Goal: Task Accomplishment & Management: Manage account settings

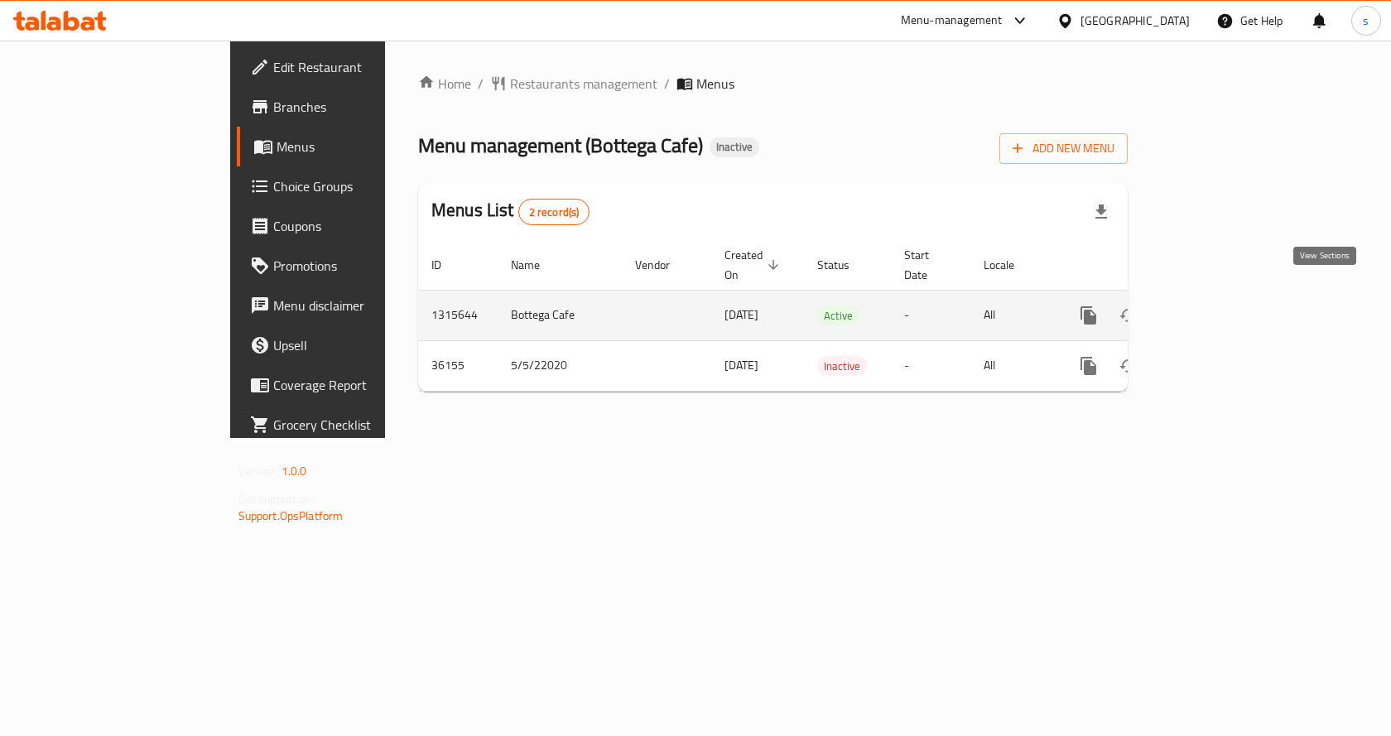
click at [1216, 308] on icon "enhanced table" at bounding box center [1208, 315] width 15 height 15
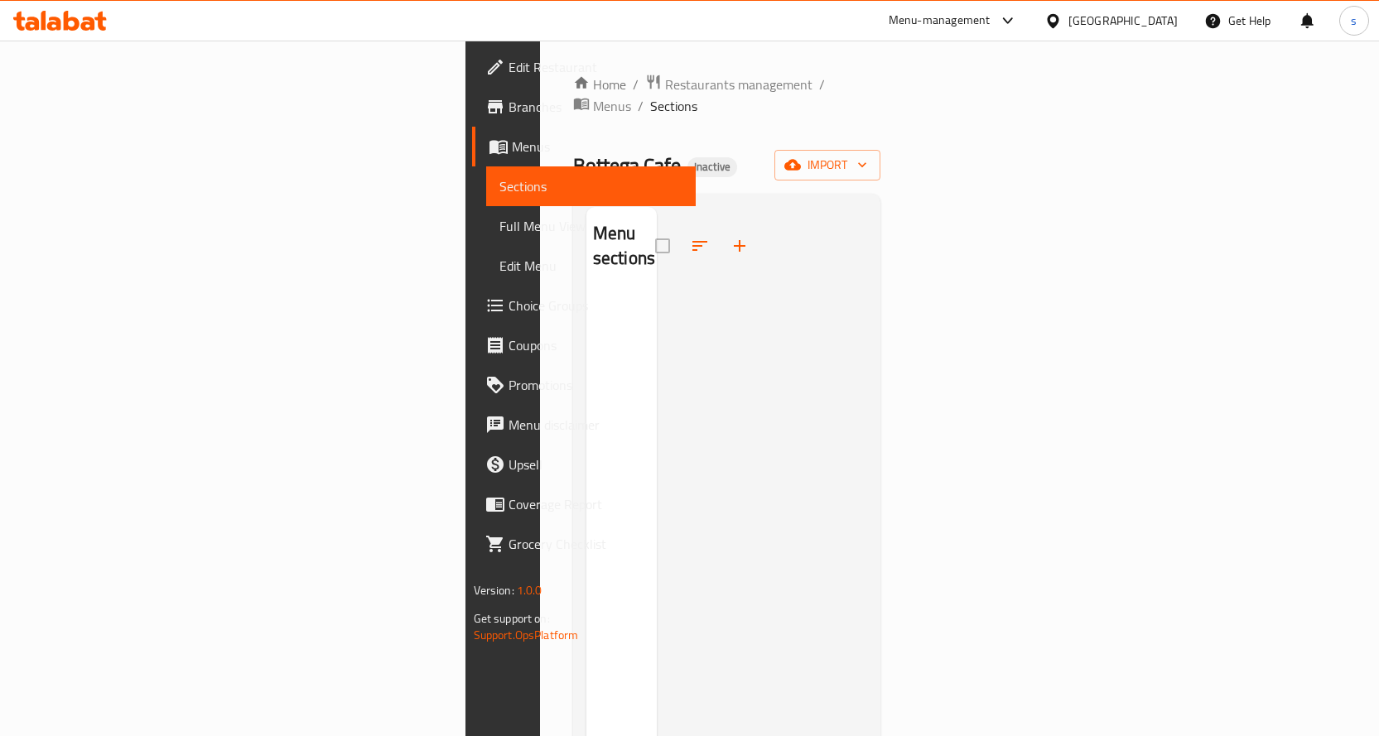
click at [512, 143] on span "Menus" at bounding box center [597, 147] width 171 height 20
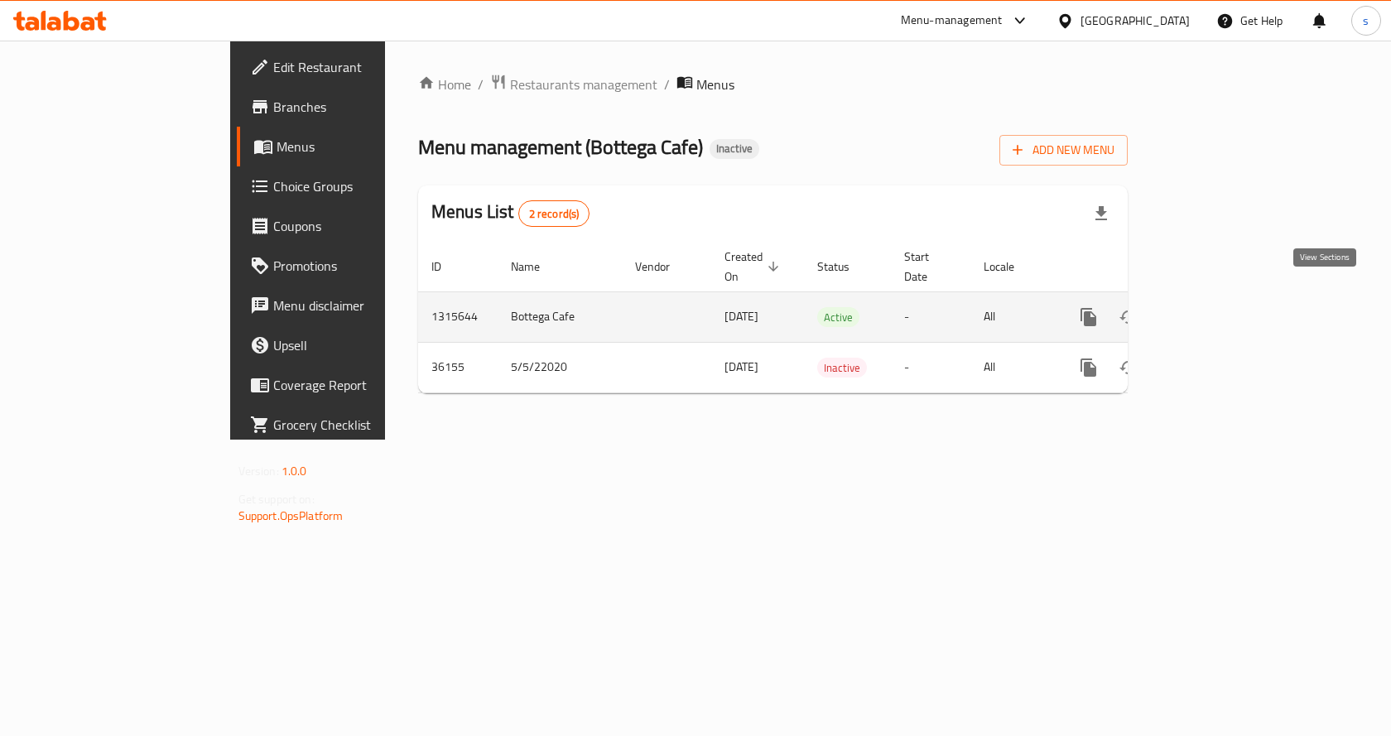
click at [1216, 310] on icon "enhanced table" at bounding box center [1208, 317] width 15 height 15
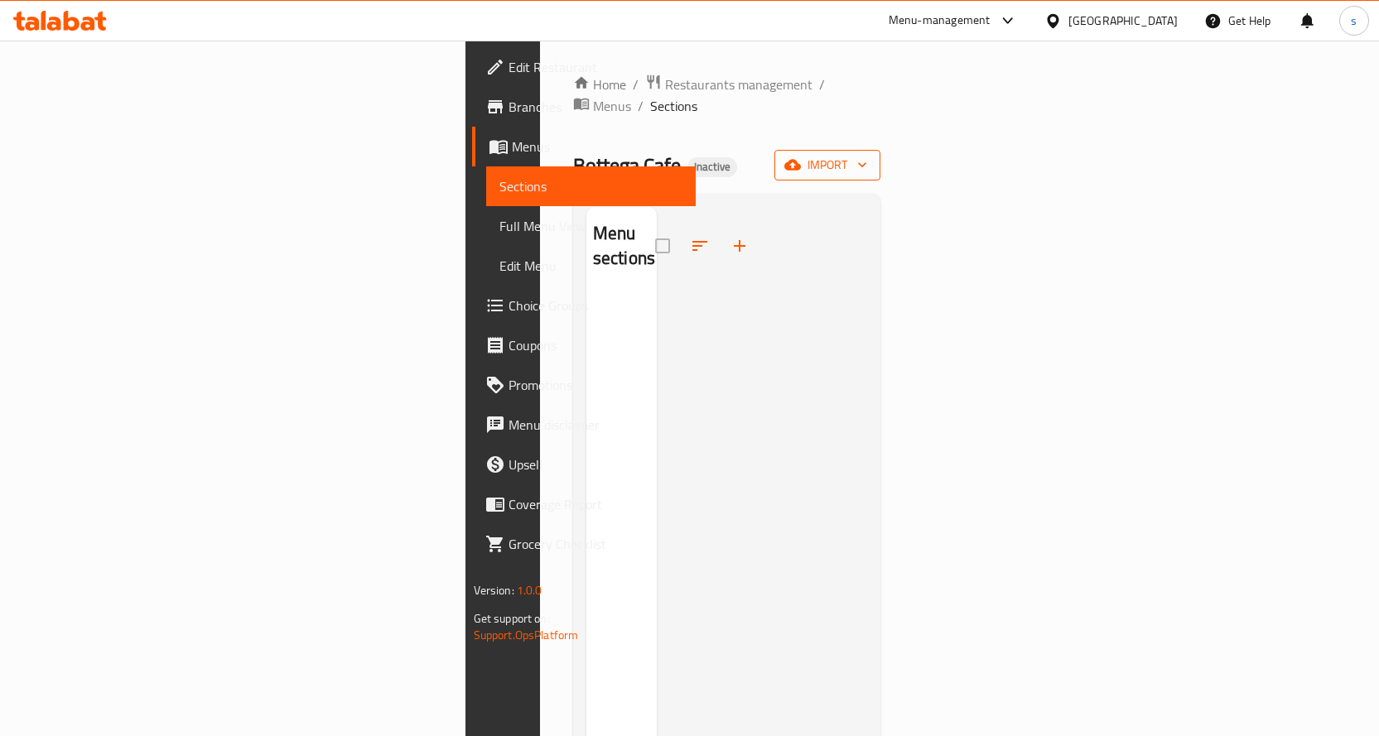
click at [867, 155] on span "import" at bounding box center [828, 165] width 80 height 21
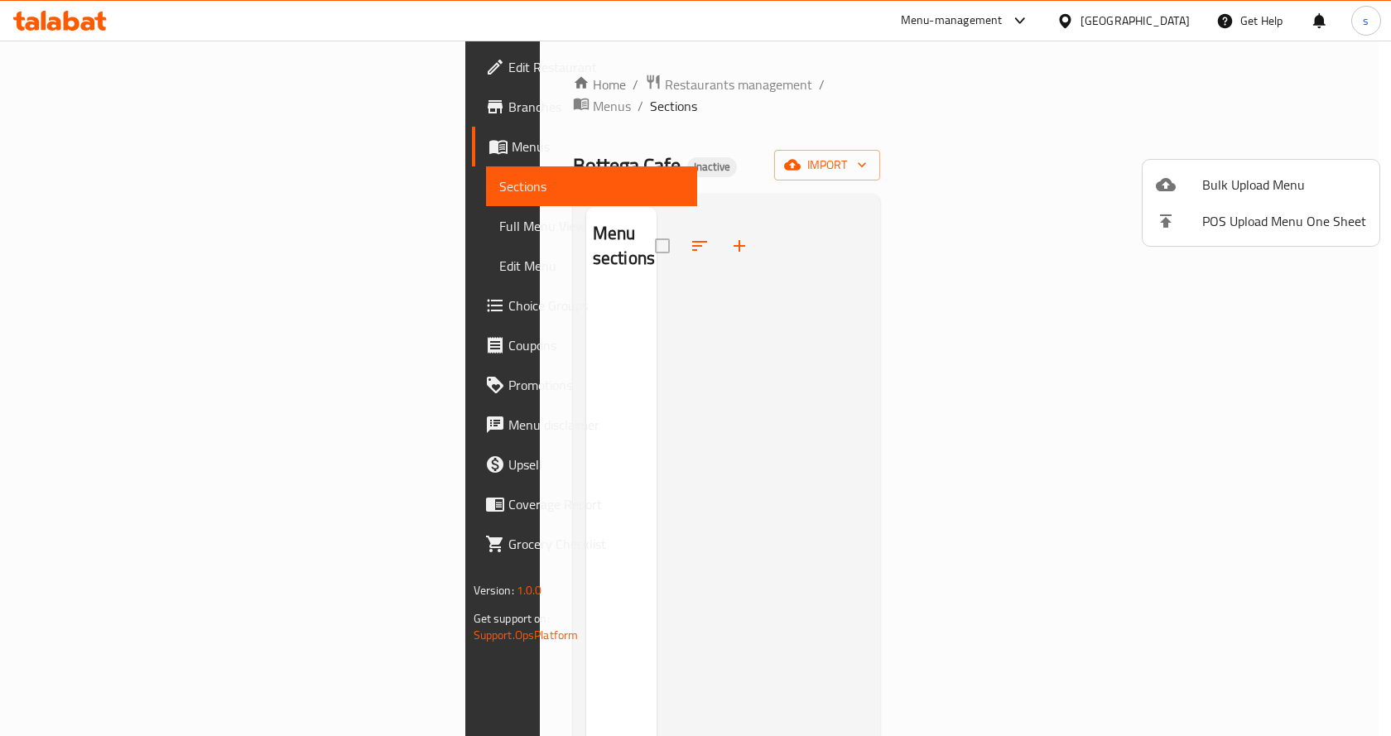
click at [1207, 176] on span "Bulk Upload Menu" at bounding box center [1284, 185] width 164 height 20
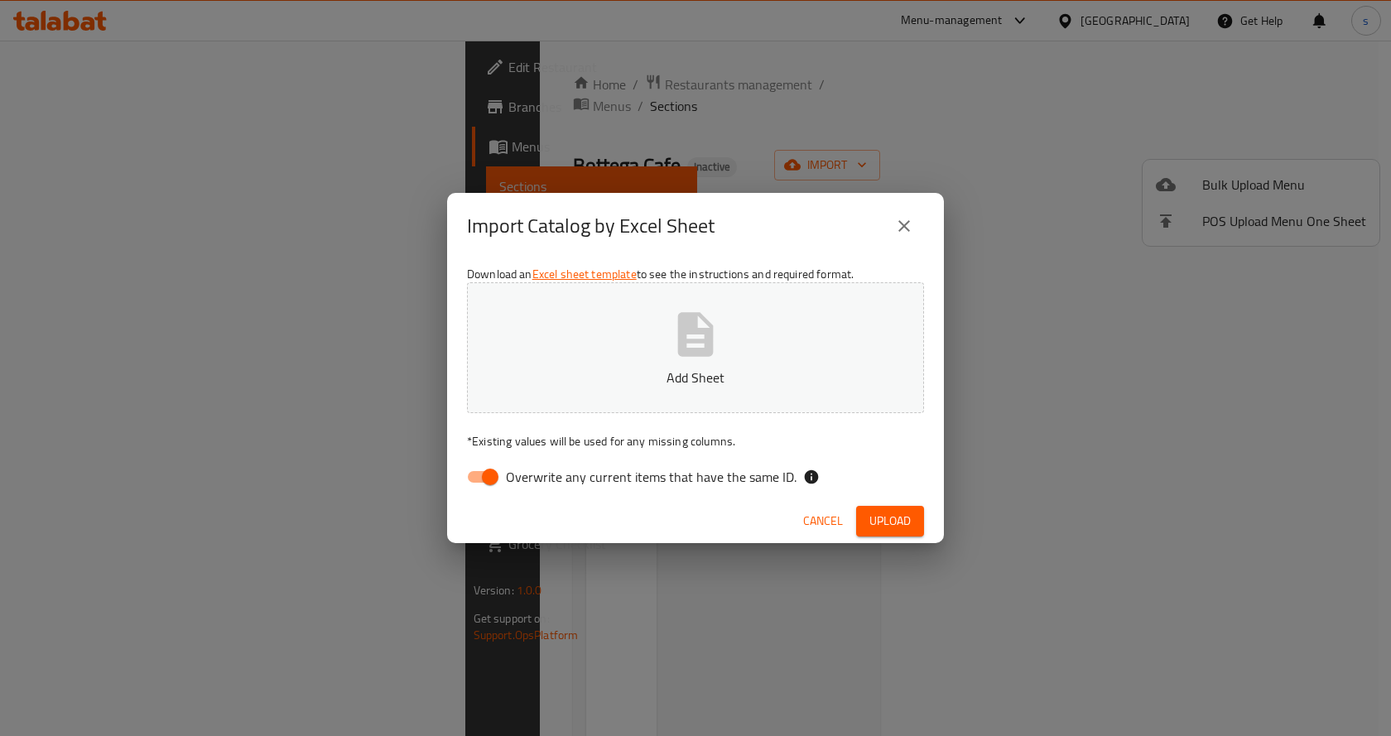
click at [494, 482] on input "Overwrite any current items that have the same ID." at bounding box center [490, 476] width 94 height 31
checkbox input "false"
click at [628, 385] on p "Add Sheet" at bounding box center [696, 378] width 406 height 20
click at [888, 519] on span "Upload" at bounding box center [890, 521] width 41 height 21
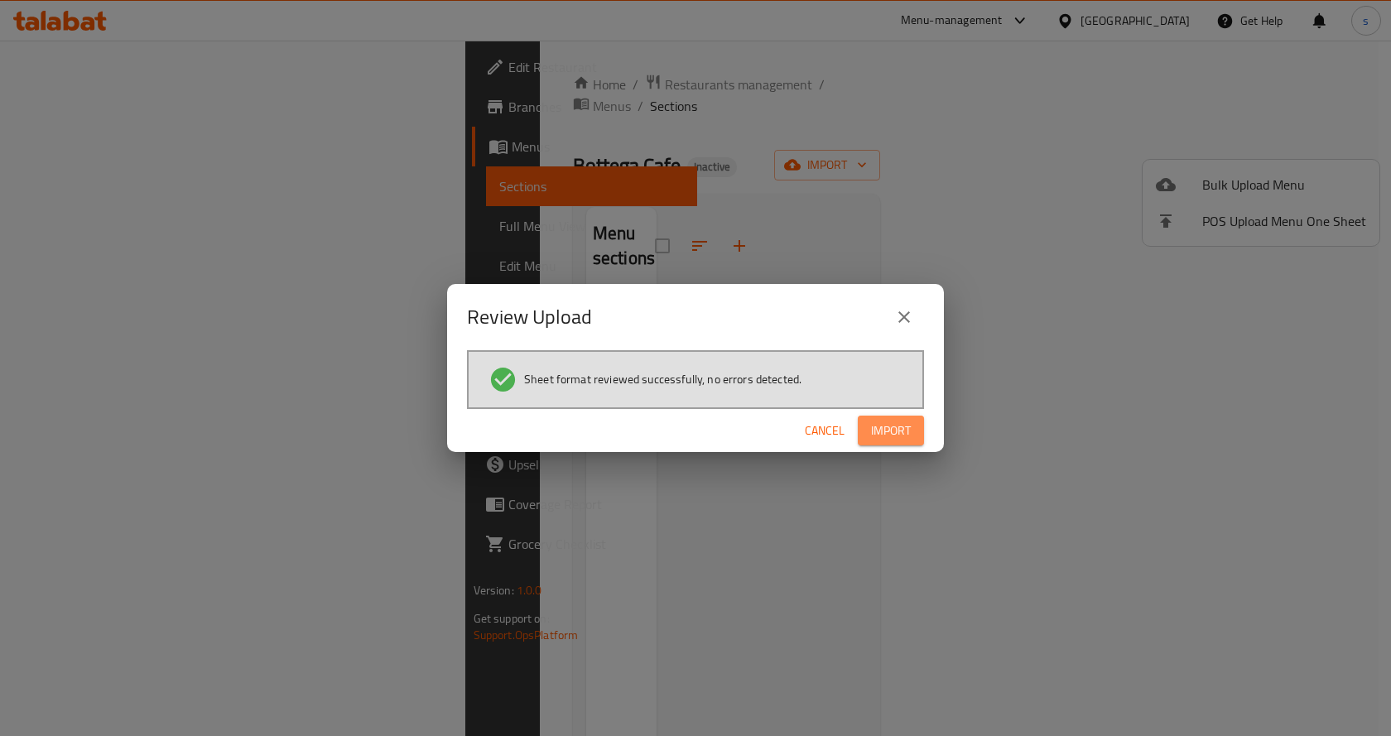
click at [906, 426] on span "Import" at bounding box center [891, 431] width 40 height 21
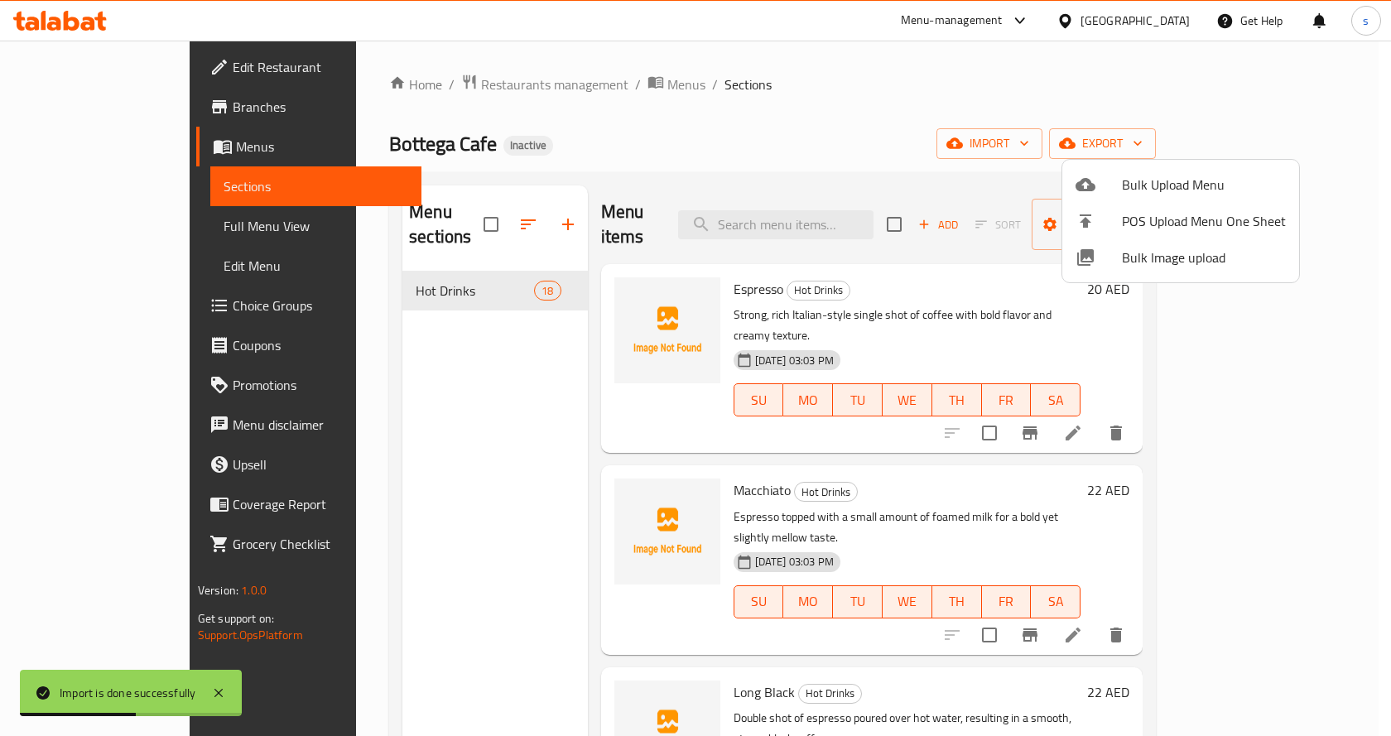
click at [429, 348] on div at bounding box center [695, 368] width 1391 height 736
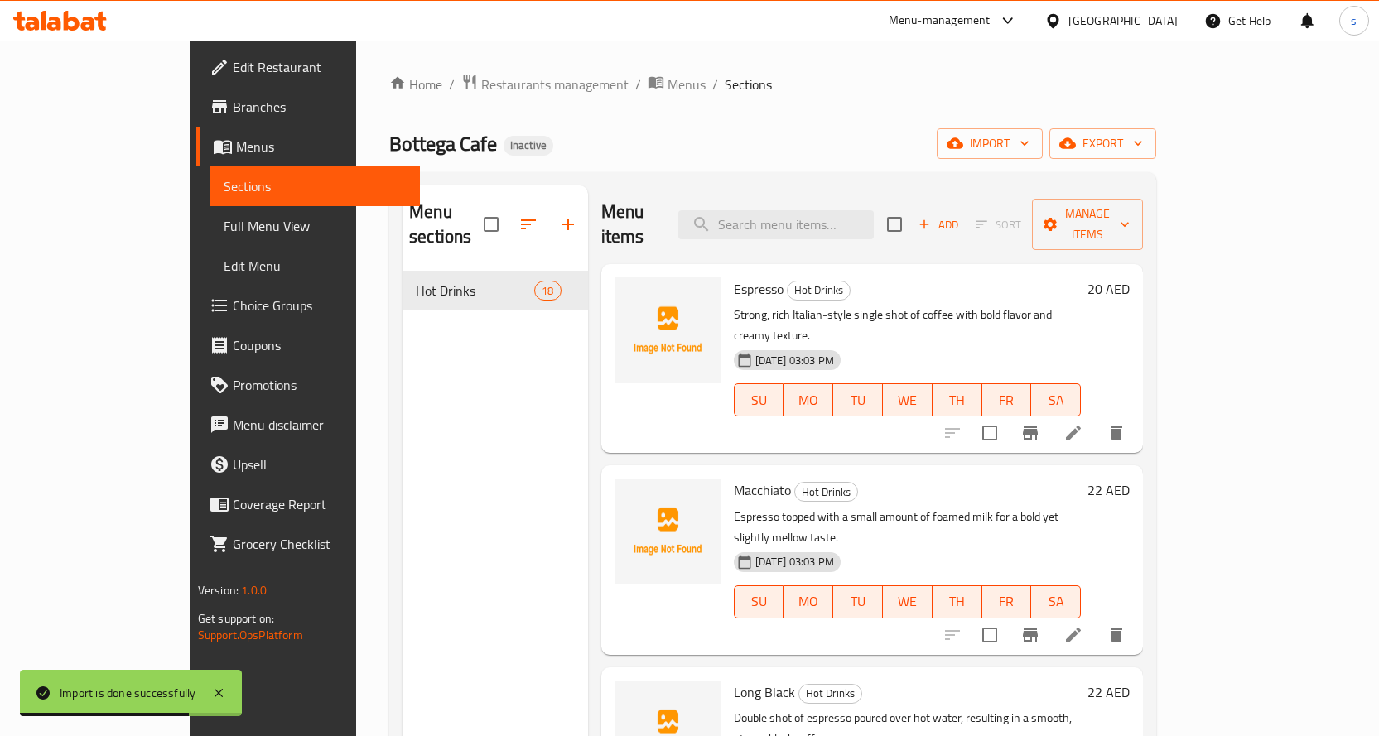
click at [224, 223] on span "Full Menu View" at bounding box center [315, 226] width 183 height 20
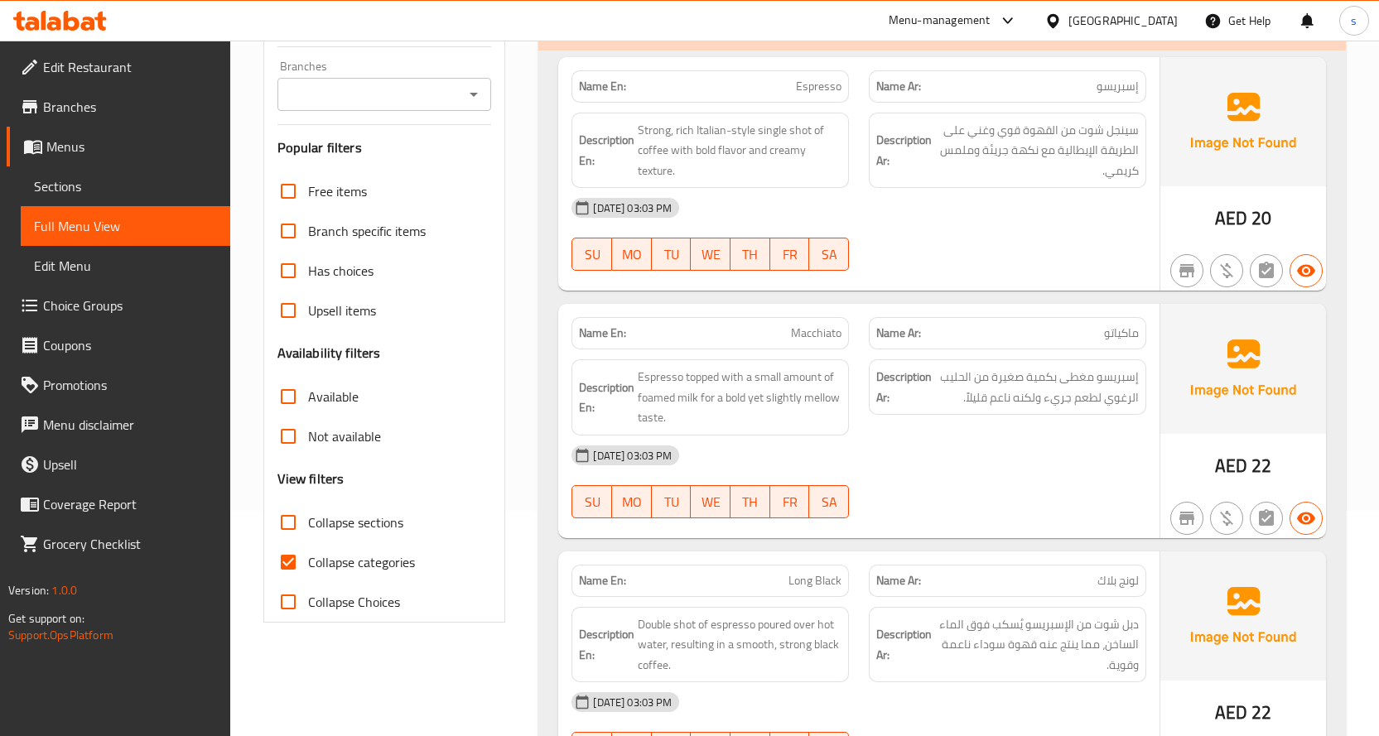
scroll to position [248, 0]
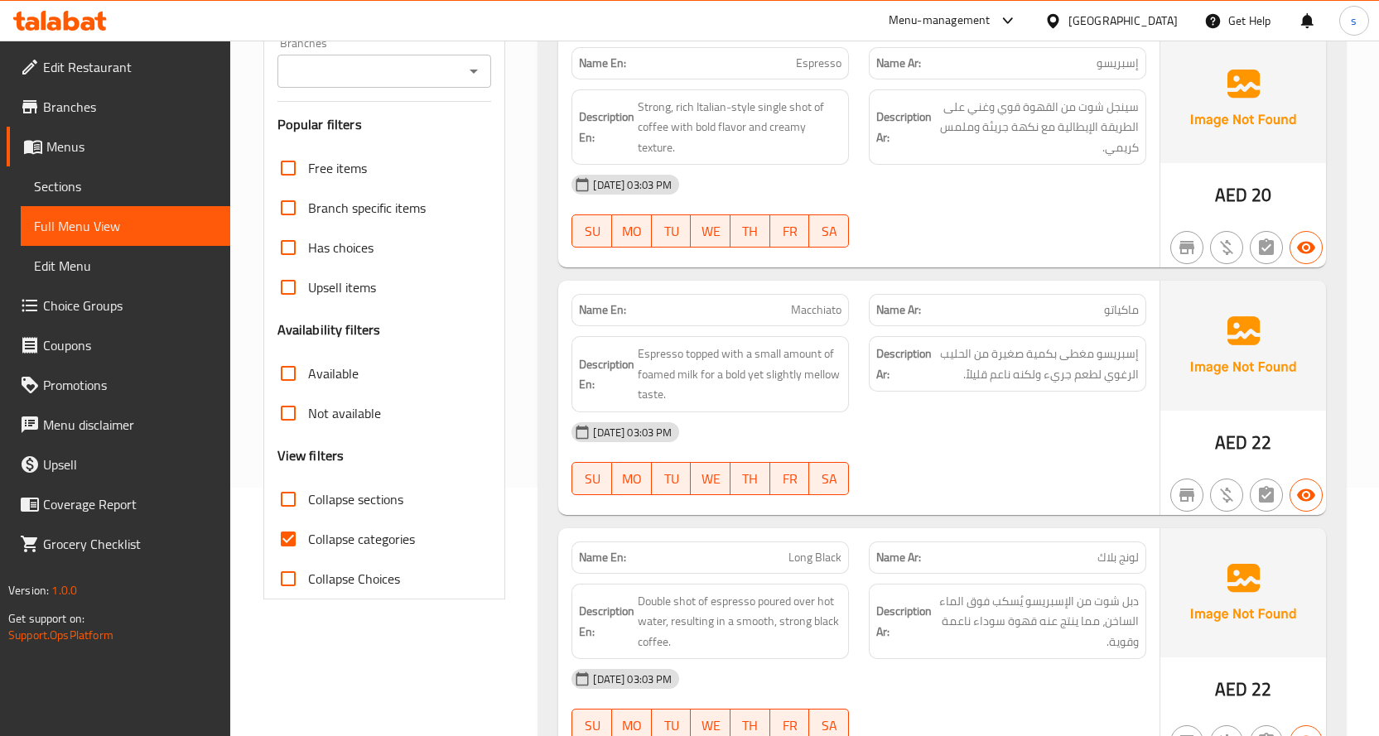
click at [340, 541] on span "Collapse categories" at bounding box center [361, 539] width 107 height 20
click at [308, 541] on input "Collapse categories" at bounding box center [288, 539] width 40 height 40
checkbox input "false"
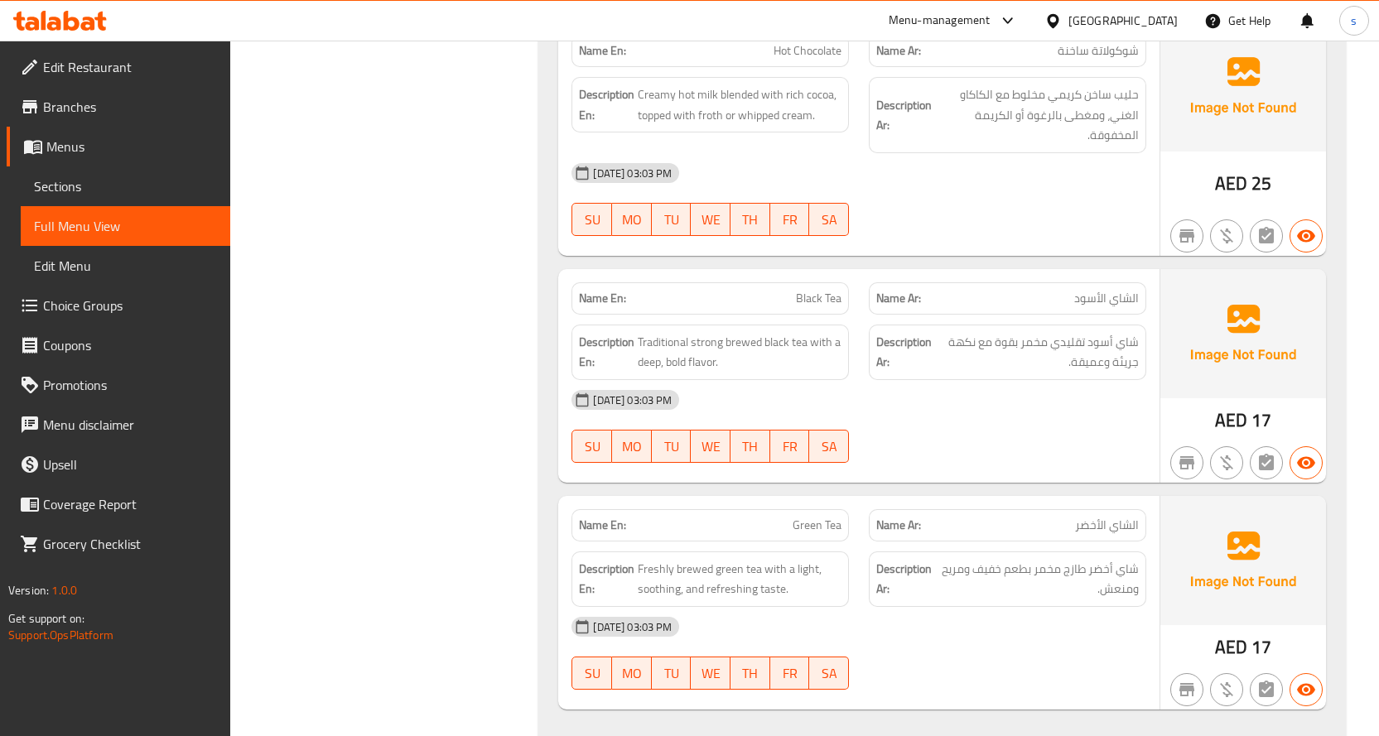
scroll to position [3887, 0]
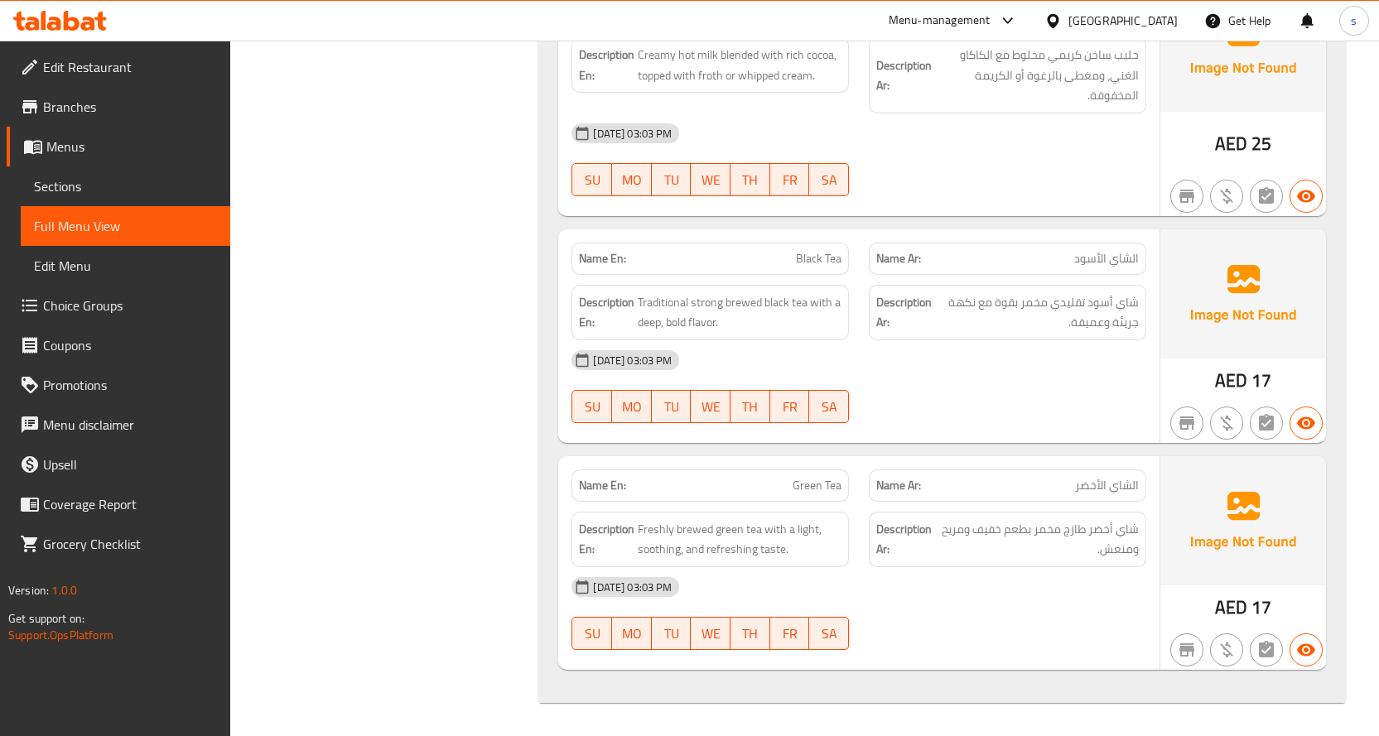
drag, startPoint x: 84, startPoint y: 173, endPoint x: 187, endPoint y: 192, distance: 104.4
click at [84, 173] on link "Sections" at bounding box center [126, 186] width 210 height 40
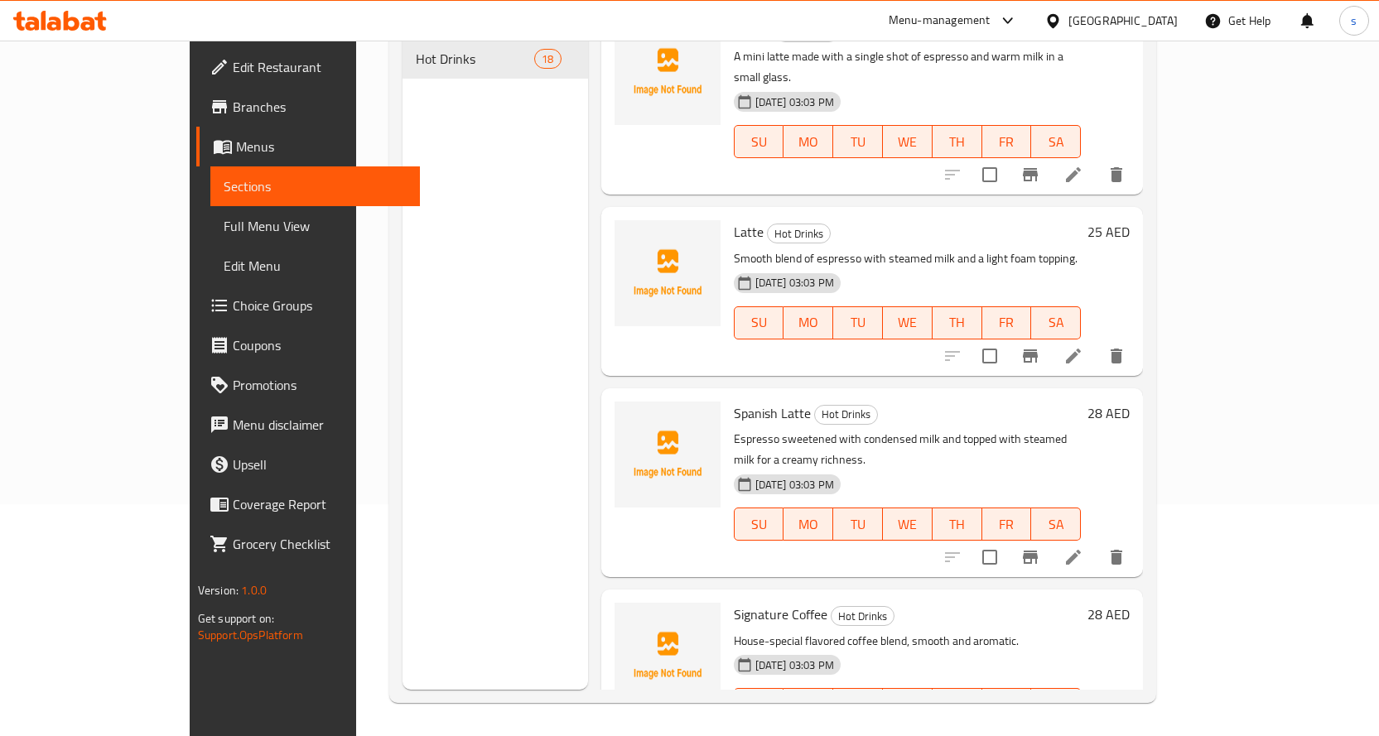
scroll to position [1733, 0]
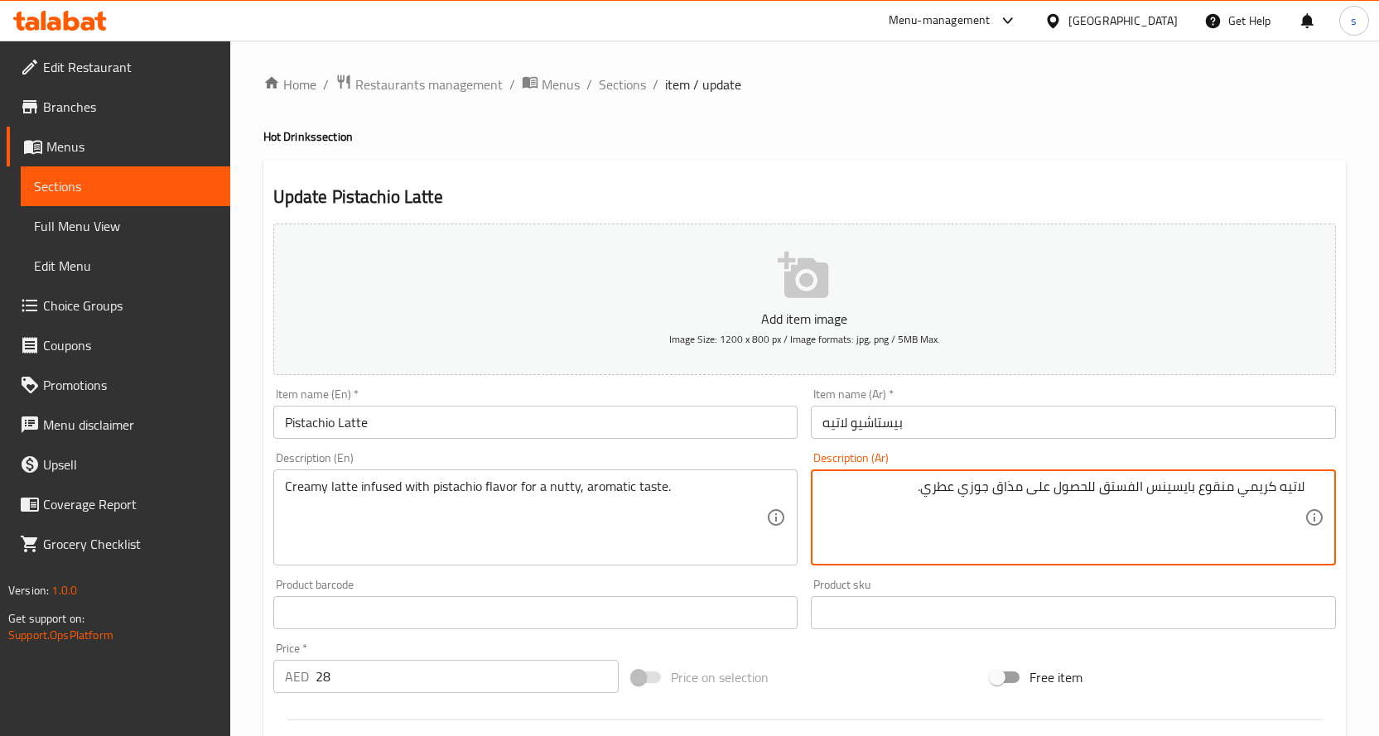
click at [1151, 491] on textarea "لاتيه كريمي منقوع بايسينس الفستق للحصول على مذاق جوزي عطري." at bounding box center [1063, 518] width 482 height 79
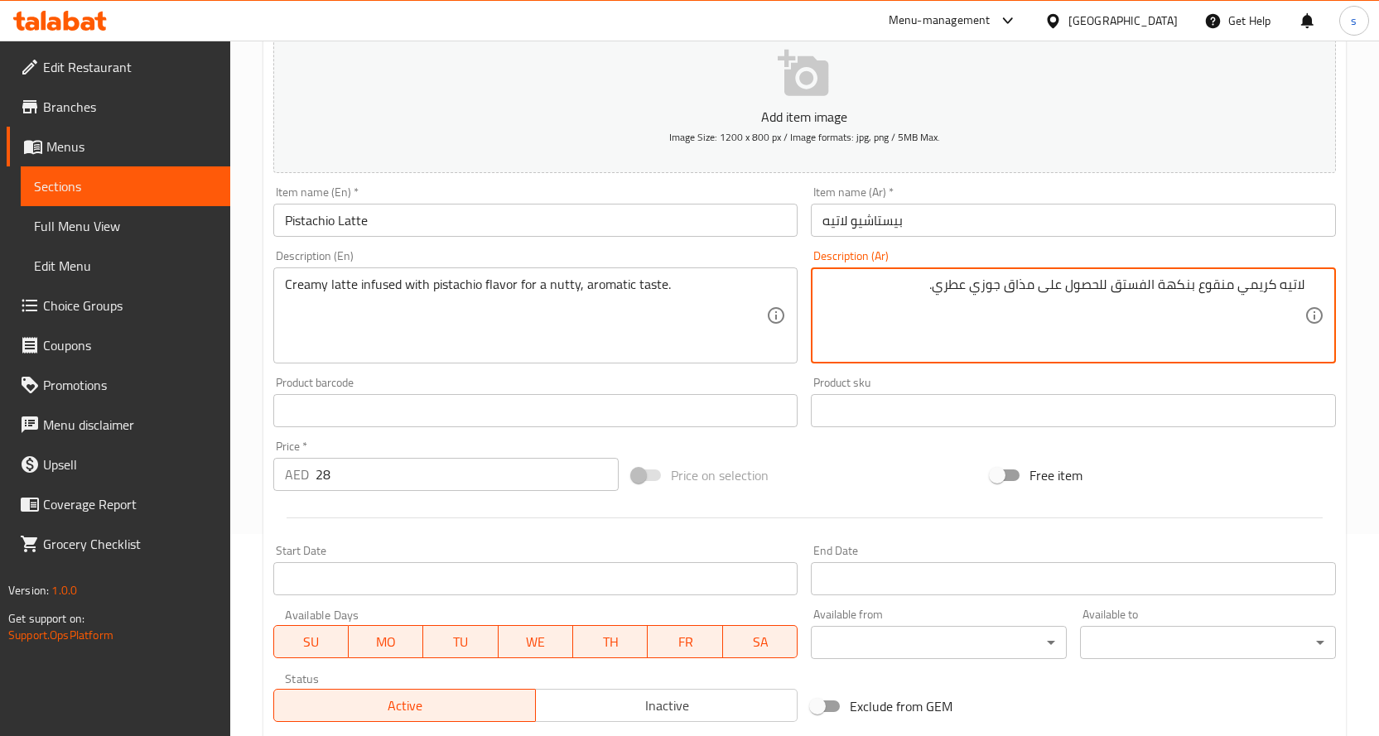
scroll to position [421, 0]
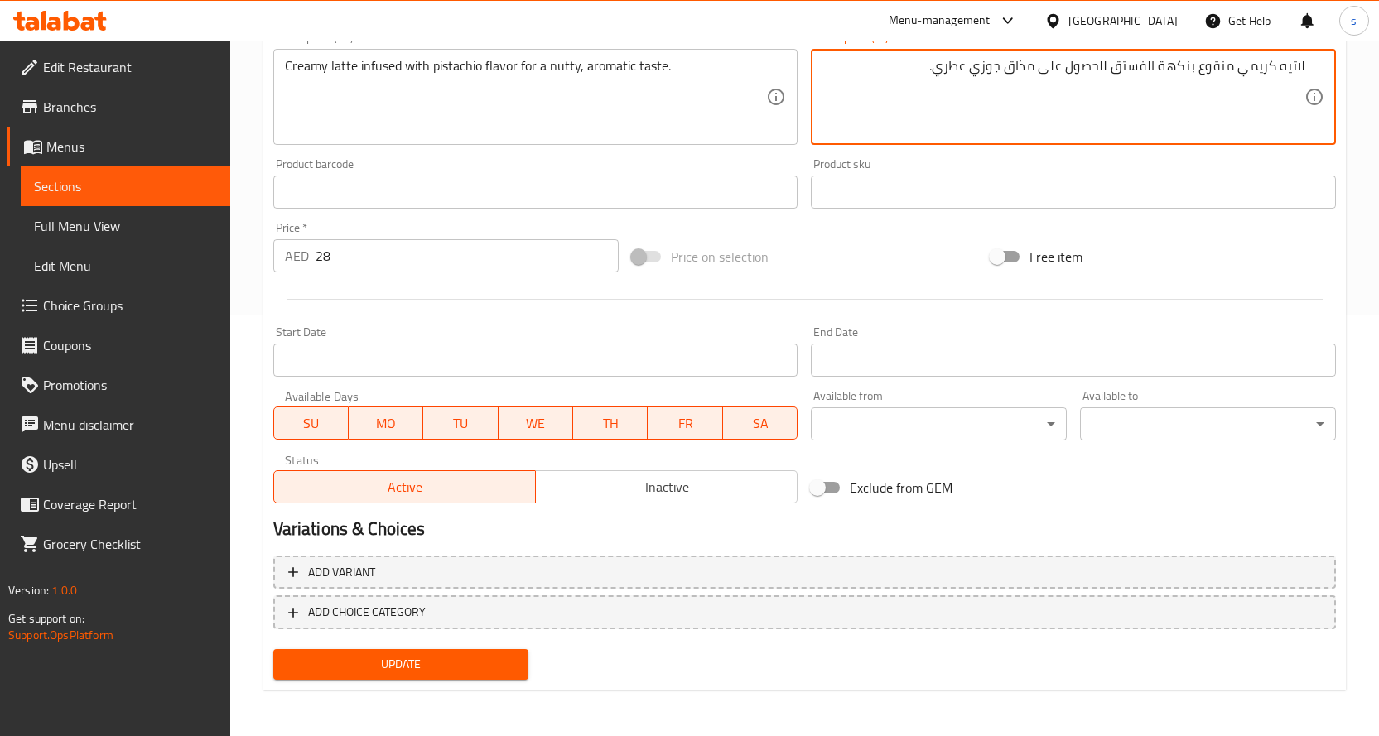
type textarea "لاتيه كريمي منقوع بنكهة الفستق للحصول على مذاق جوزي عطري."
click at [470, 660] on span "Update" at bounding box center [401, 664] width 229 height 21
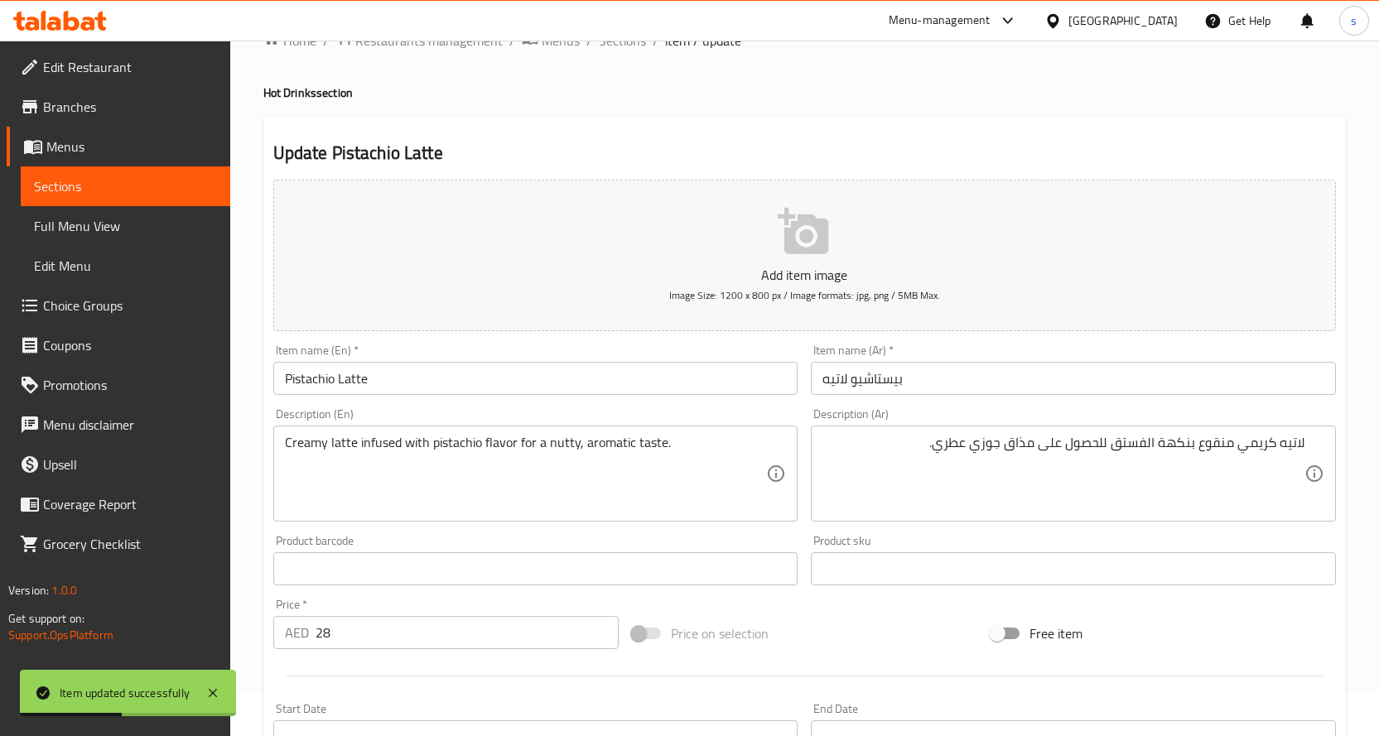
scroll to position [0, 0]
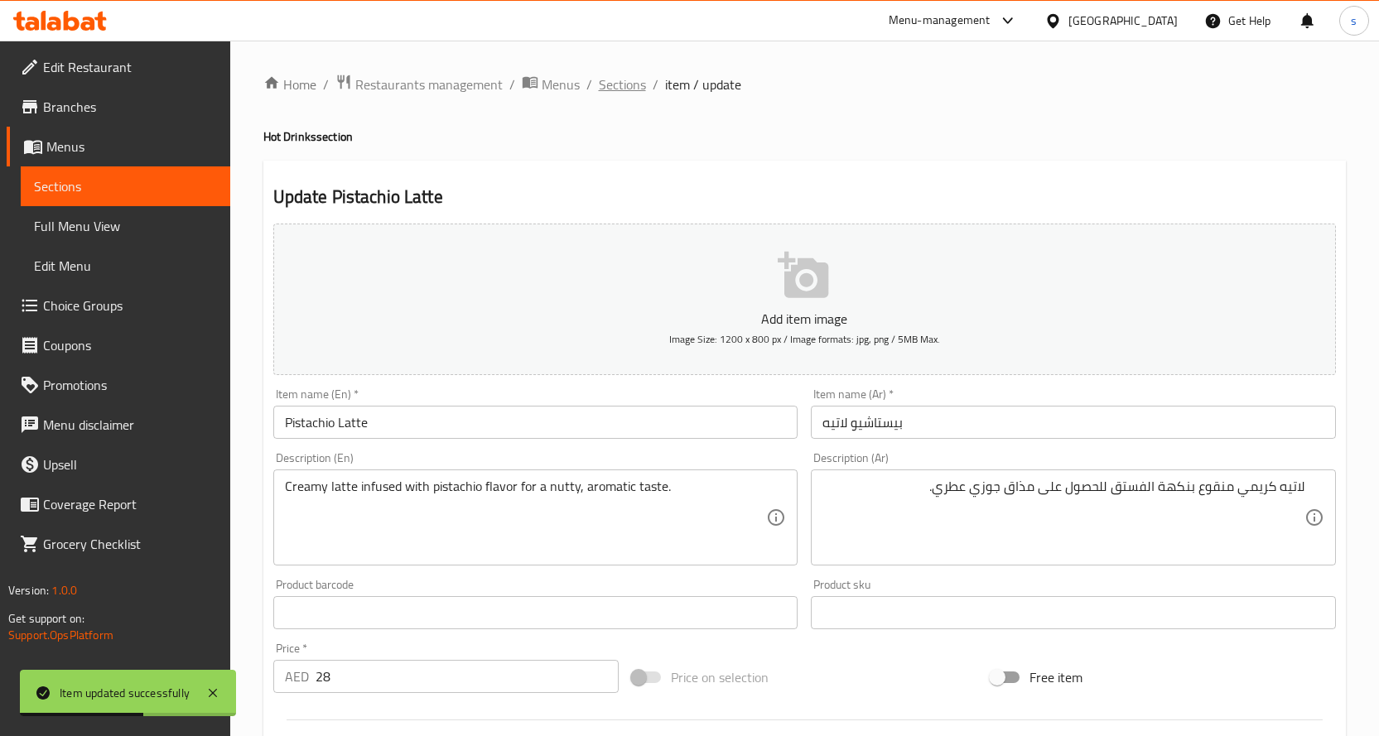
click at [630, 88] on span "Sections" at bounding box center [622, 85] width 47 height 20
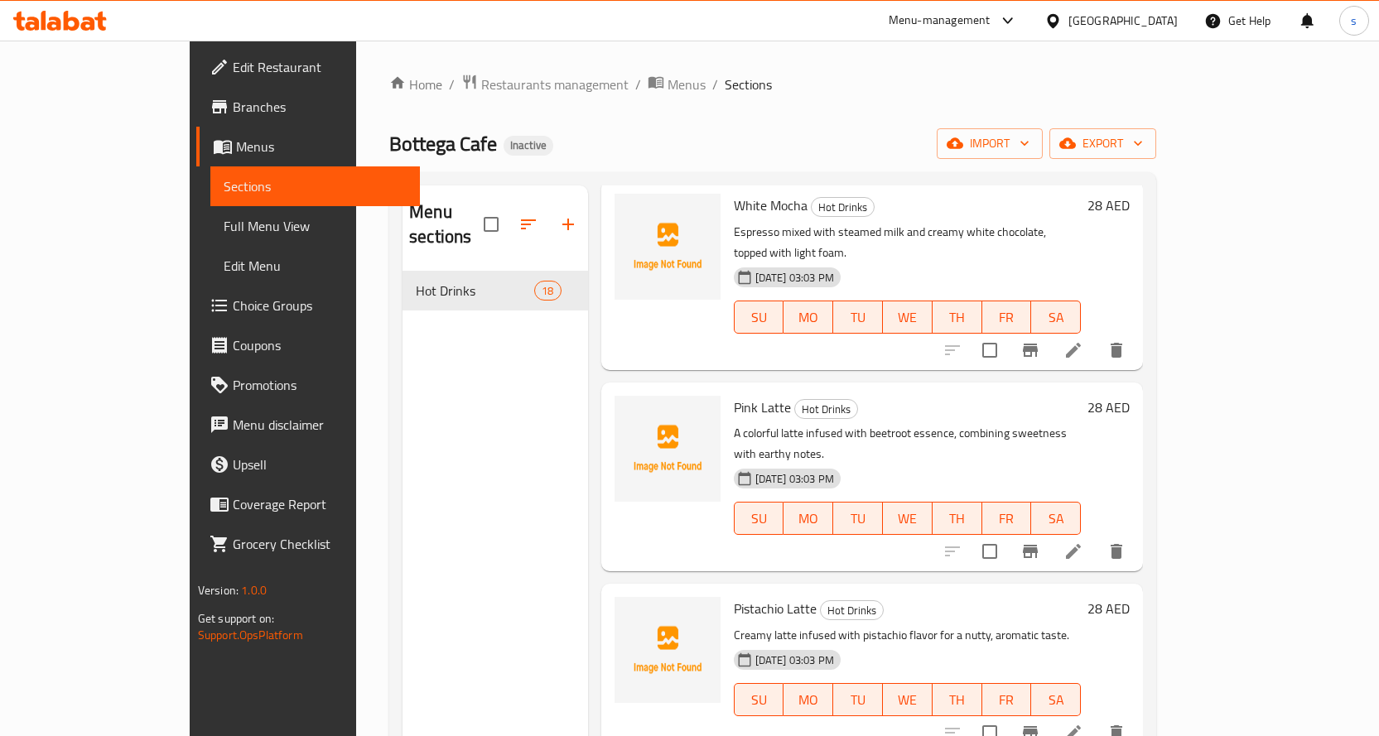
scroll to position [2070, 0]
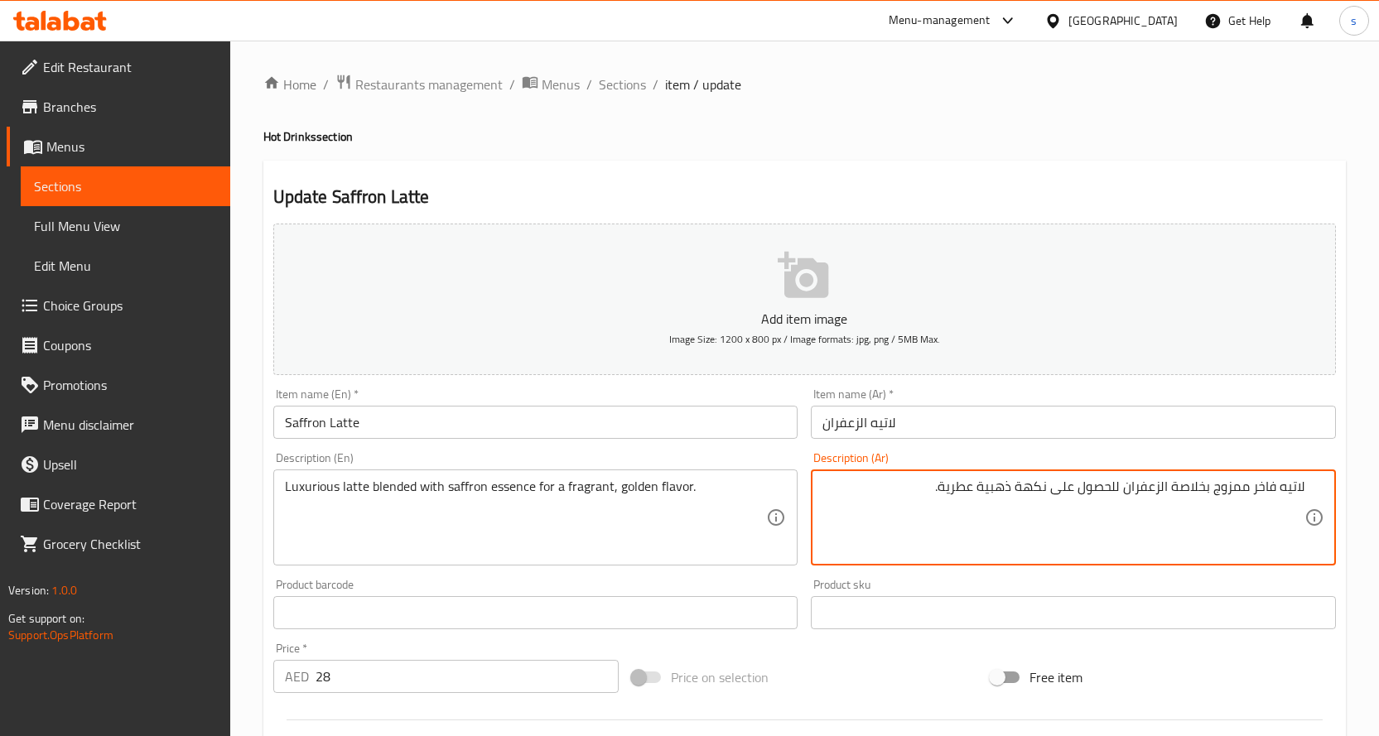
click at [1217, 489] on textarea "لاتيه فاخر ممزوج بخلاصة الزعفران للحصول على نكهة ذهبية عطرية." at bounding box center [1063, 518] width 482 height 79
click at [1214, 489] on textarea "لاتيه فاخر ممزوج بخلاصة الزعفران للحصول على نكهة ذهبية عطرية." at bounding box center [1063, 518] width 482 height 79
click at [1169, 487] on textarea "لاتيه فاخر مخلوط بخلاصة الزعفران للحصول على نكهة ذهبية عطرية." at bounding box center [1063, 518] width 482 height 79
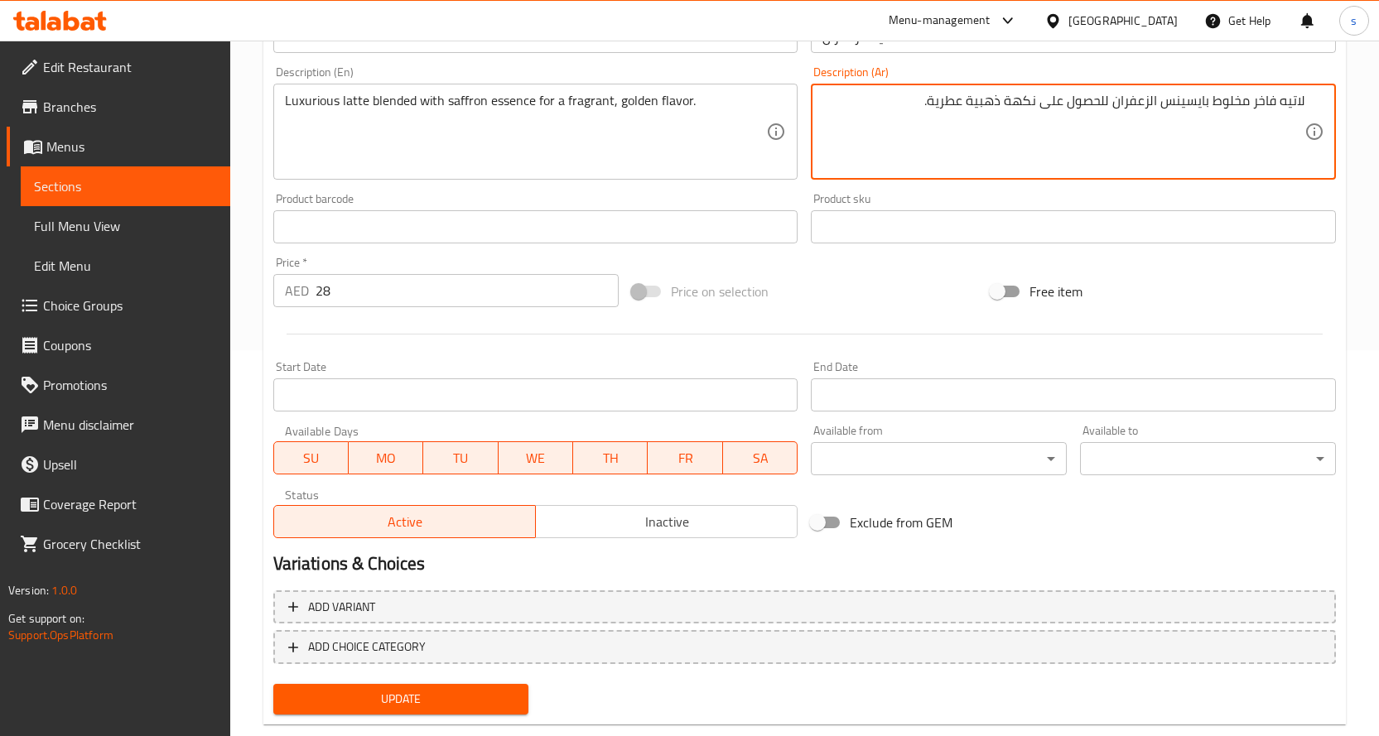
scroll to position [421, 0]
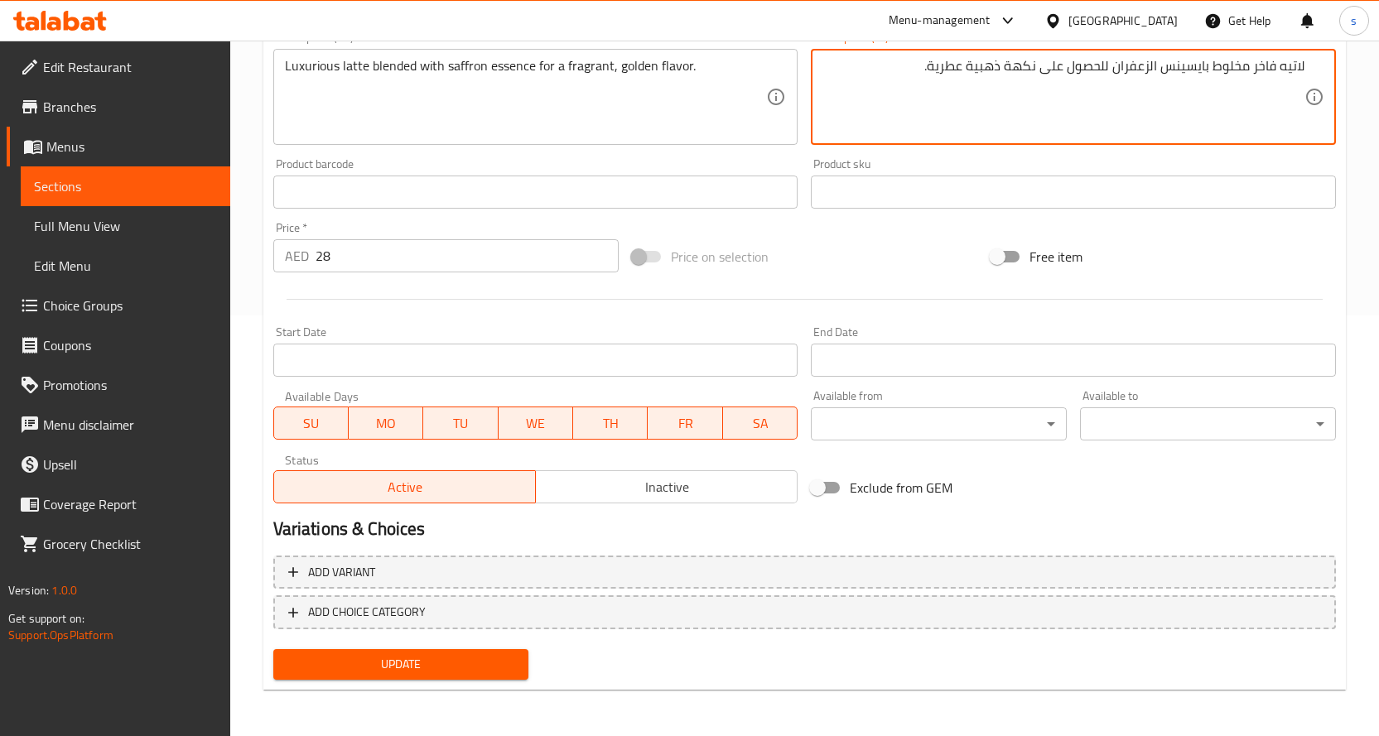
type textarea "لاتيه فاخر مخلوط بايسينس الزعفران للحصول على نكهة ذهبية عطرية."
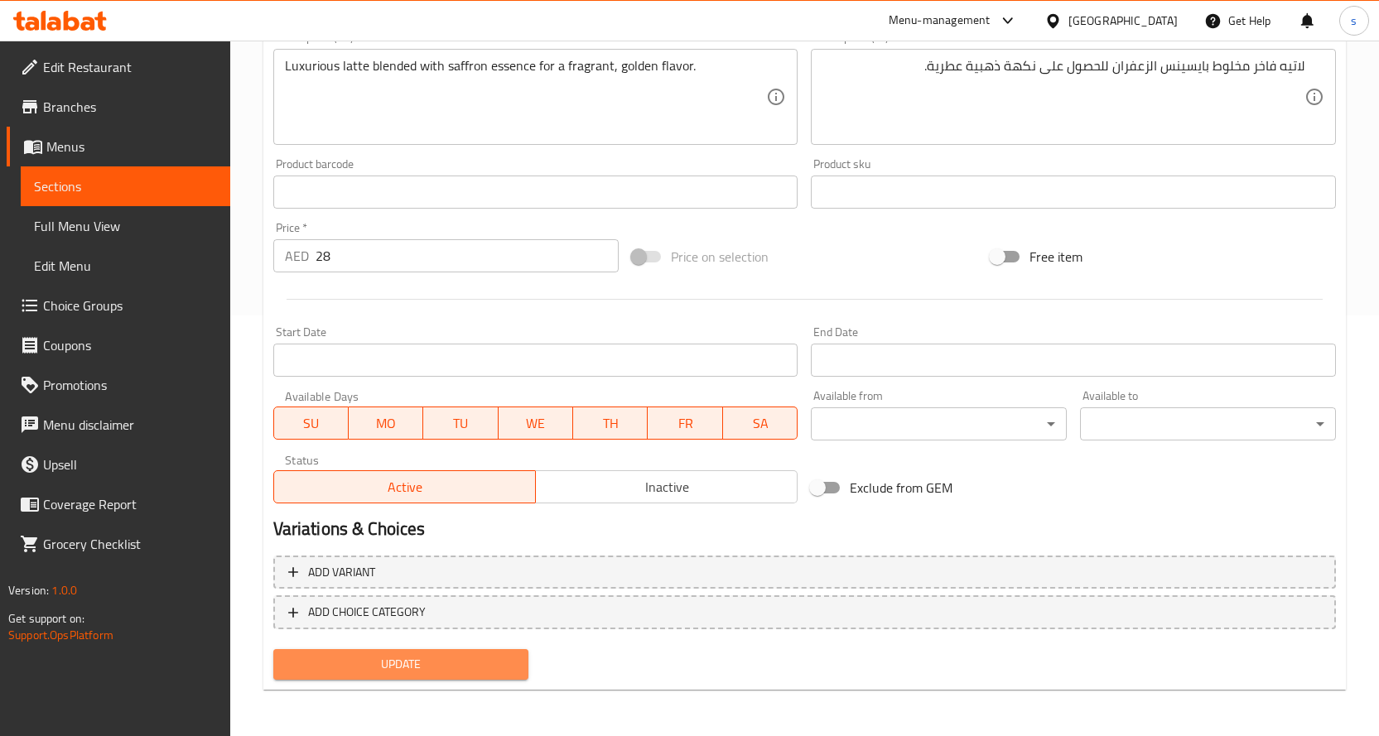
click at [446, 663] on span "Update" at bounding box center [401, 664] width 229 height 21
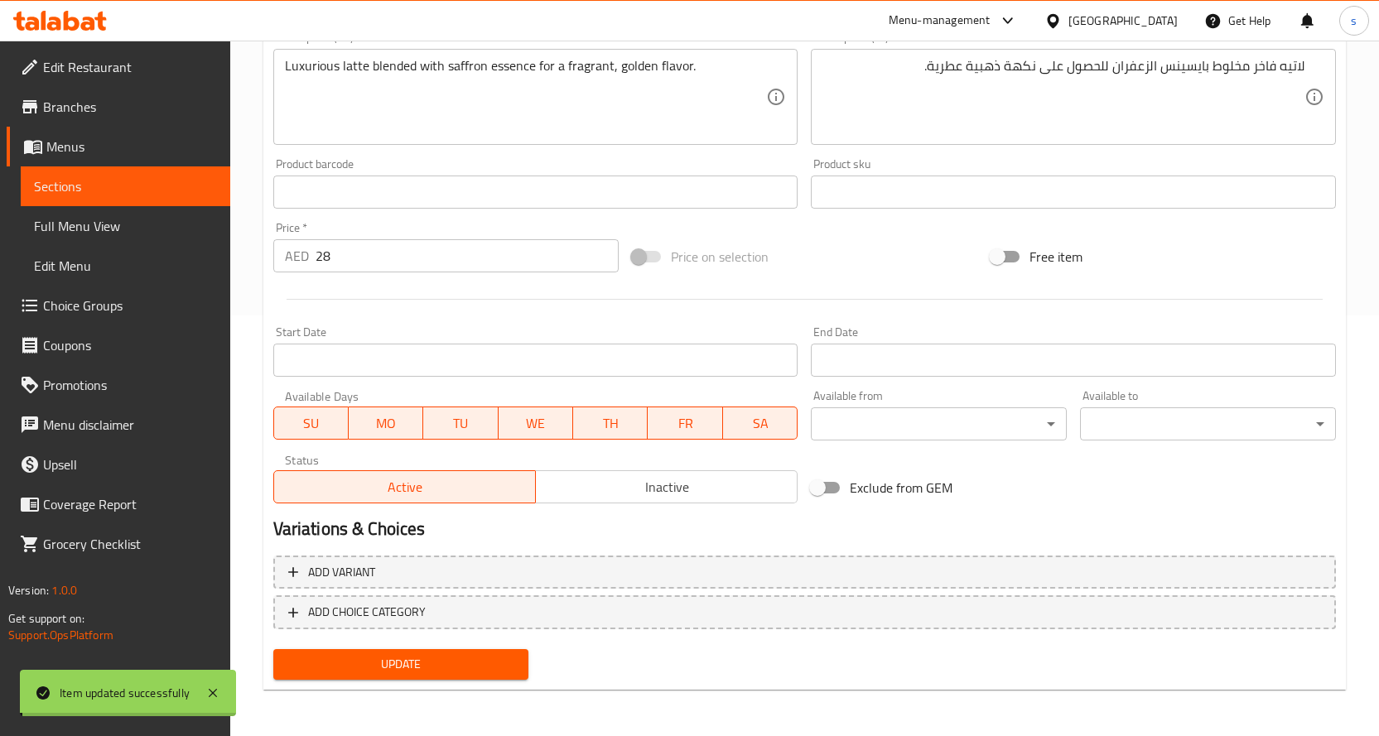
scroll to position [0, 0]
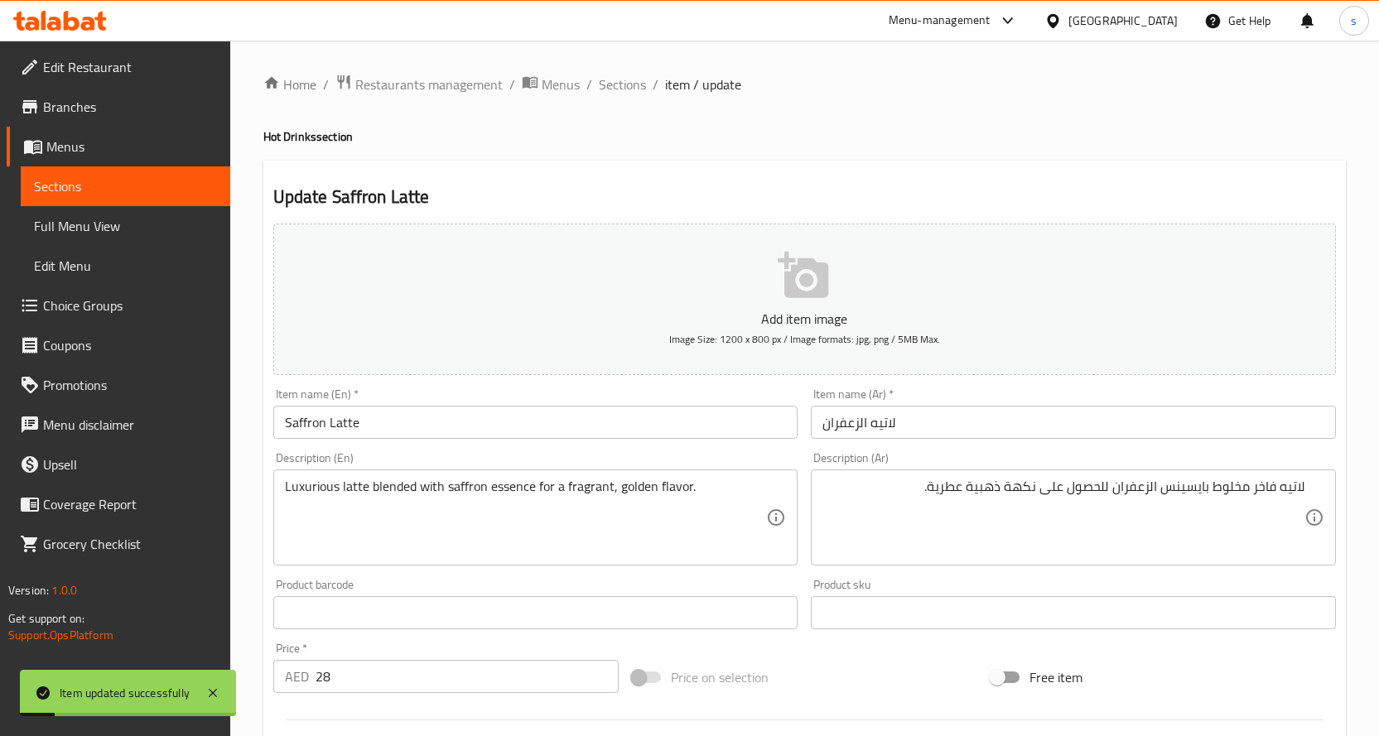
click at [107, 226] on span "Full Menu View" at bounding box center [125, 226] width 183 height 20
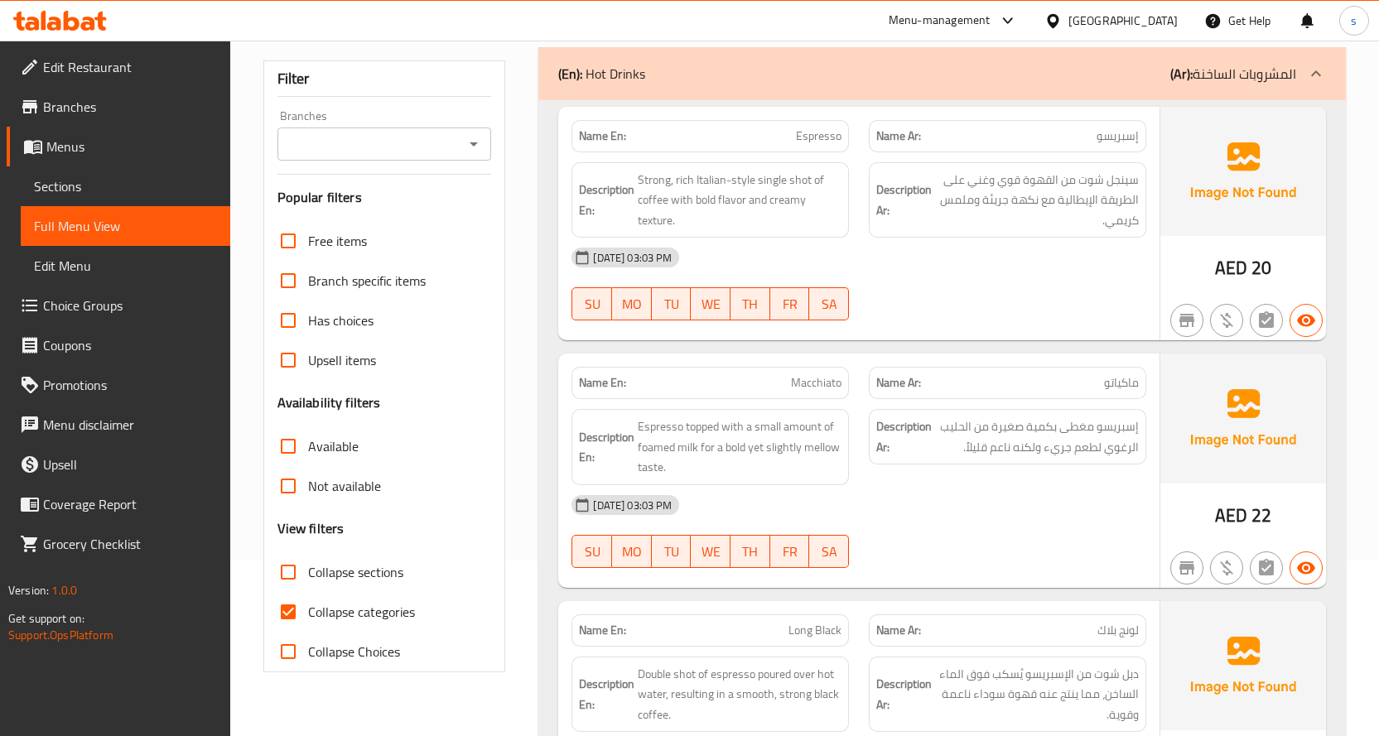
scroll to position [248, 0]
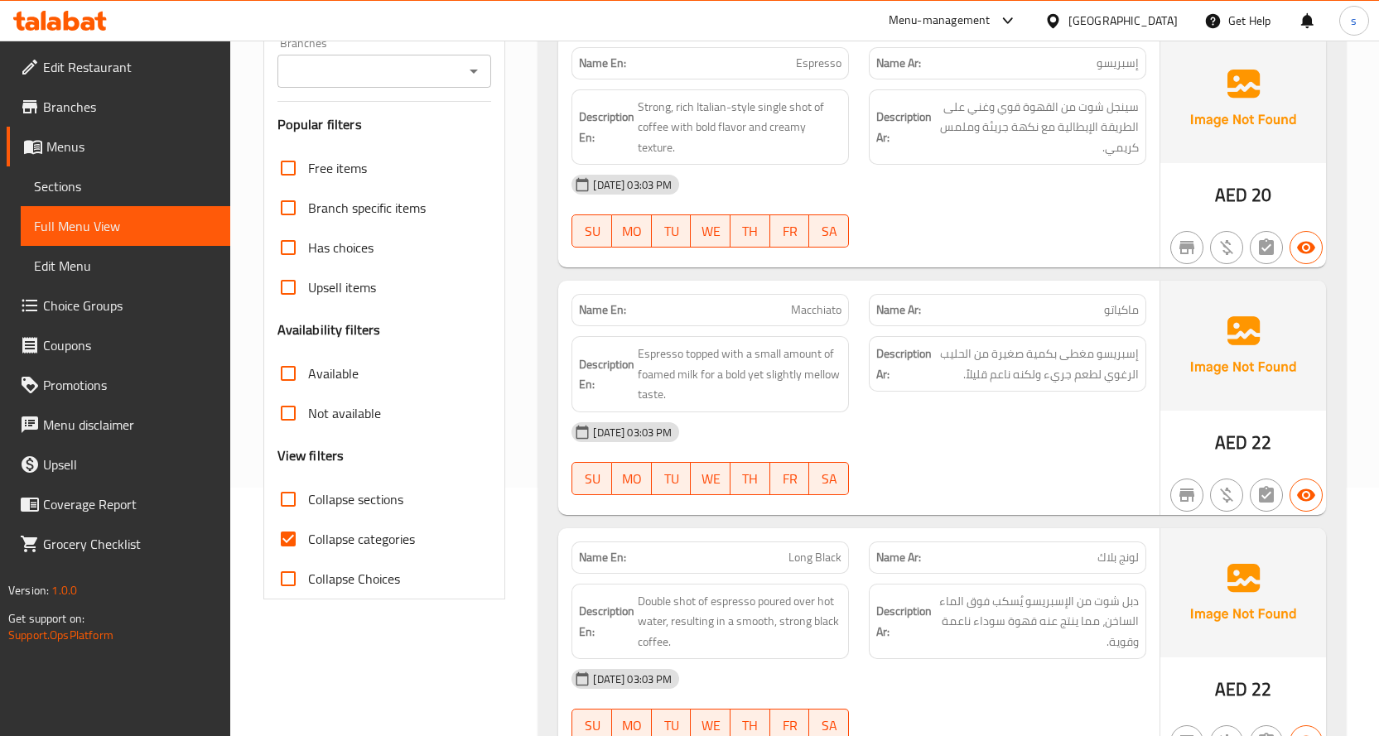
click at [346, 540] on span "Collapse categories" at bounding box center [361, 539] width 107 height 20
click at [308, 540] on input "Collapse categories" at bounding box center [288, 539] width 40 height 40
checkbox input "false"
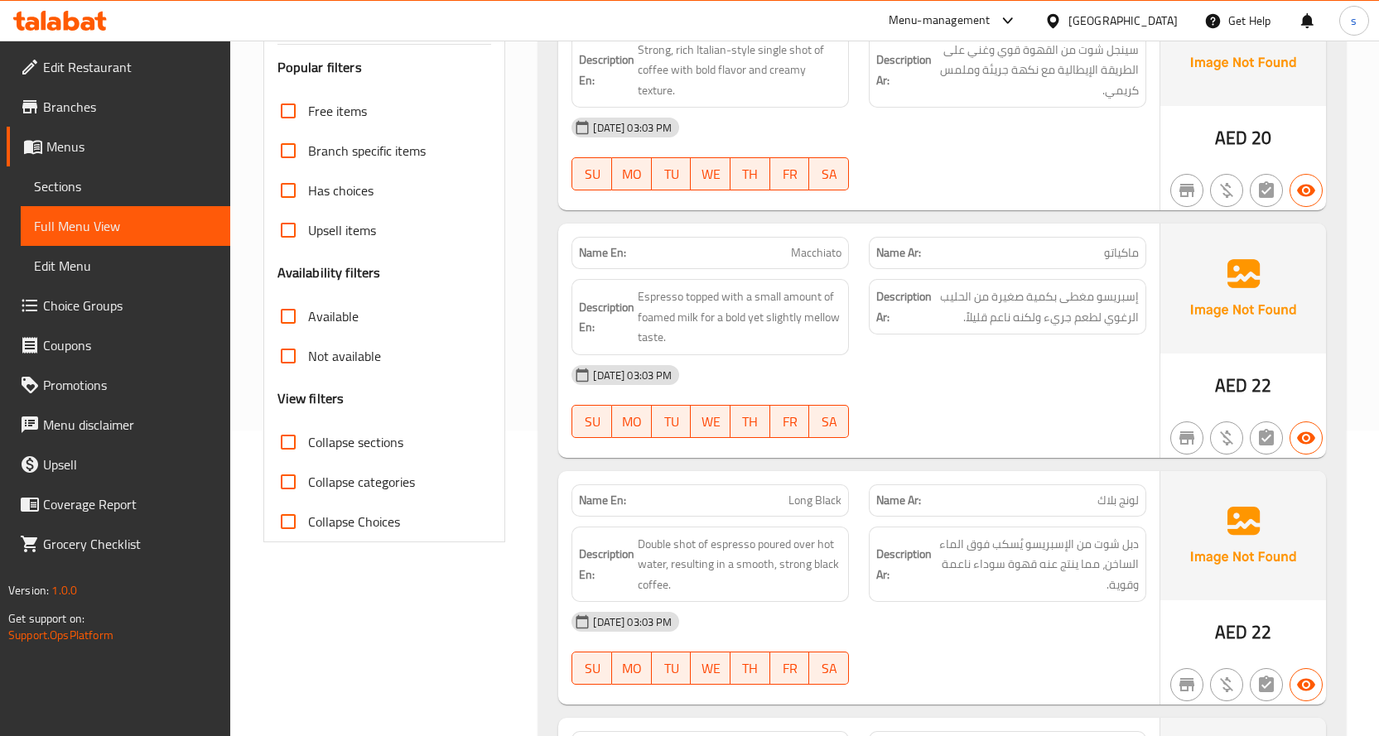
scroll to position [0, 0]
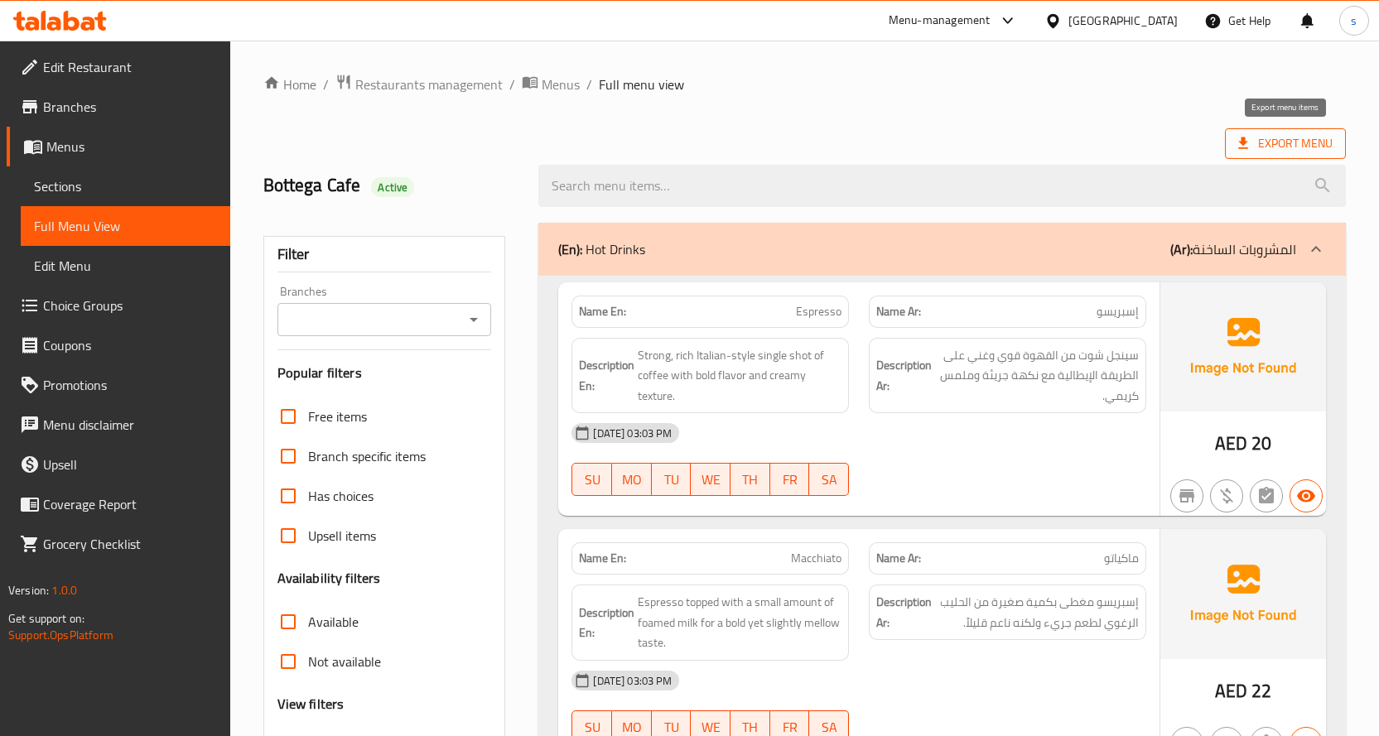
click at [1273, 152] on span "Export Menu" at bounding box center [1285, 143] width 94 height 21
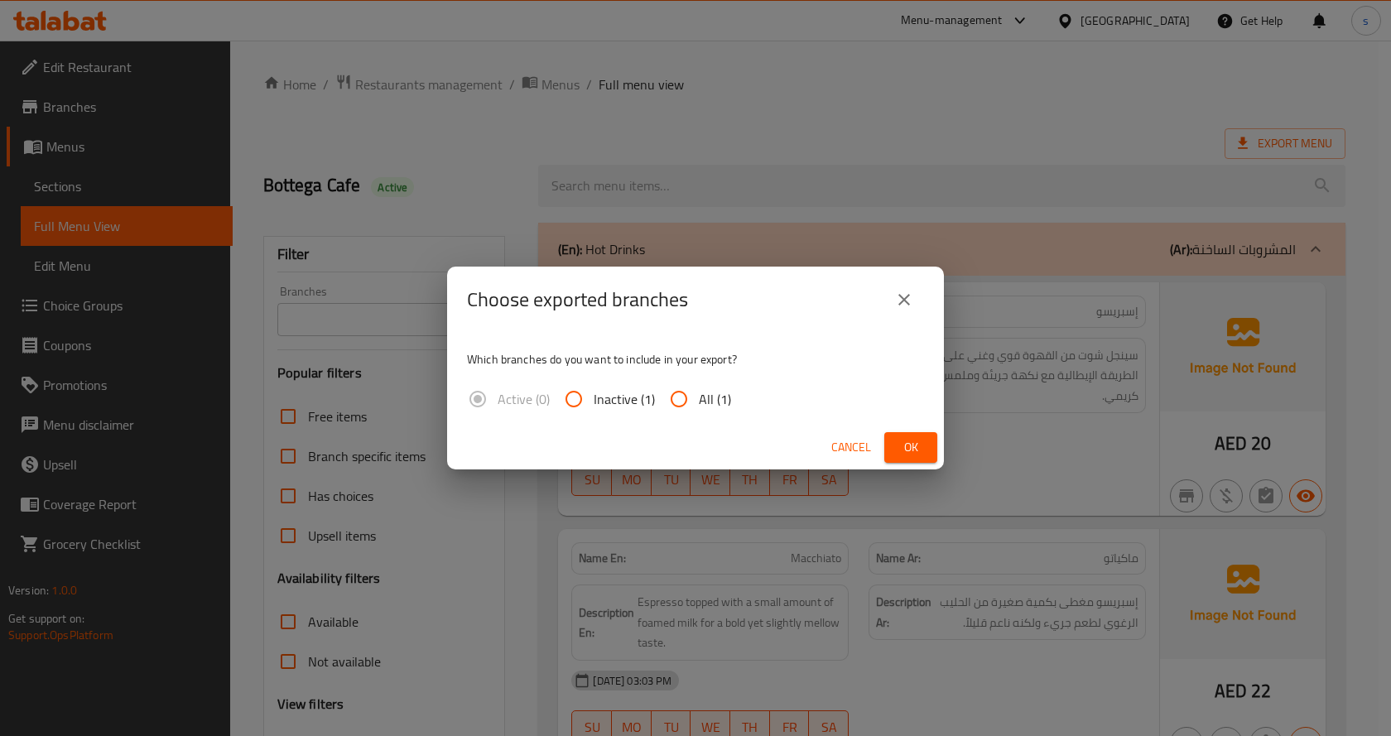
click at [696, 391] on input "All (1)" at bounding box center [679, 399] width 40 height 40
radio input "true"
click at [928, 434] on button "Ok" at bounding box center [910, 447] width 53 height 31
